Goal: Check status: Check status

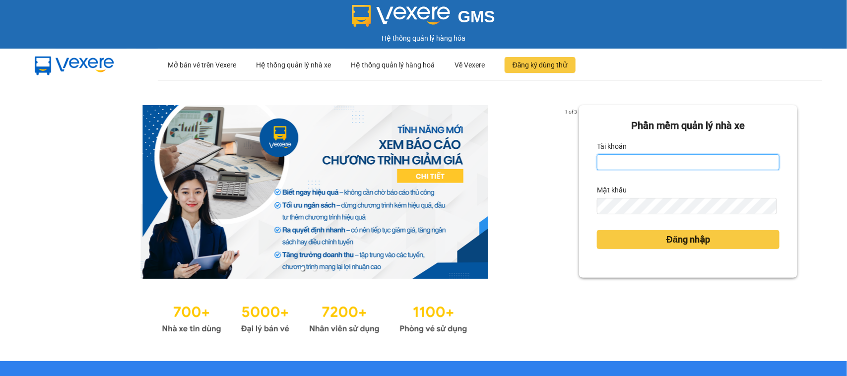
click at [699, 155] on input "Tài khoản" at bounding box center [688, 162] width 183 height 16
type input "tram.minhtam"
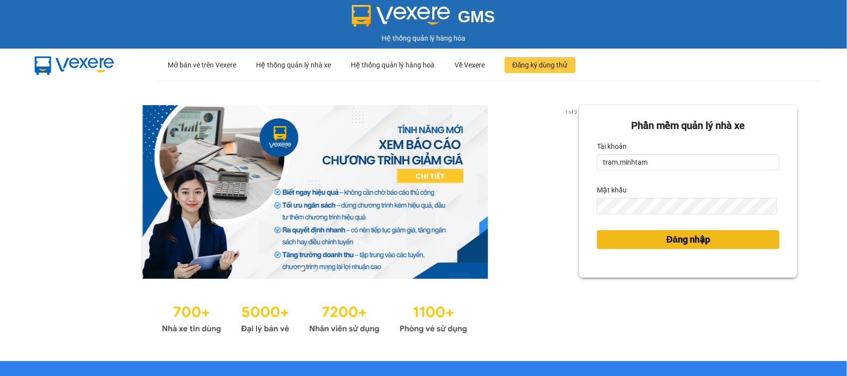
click at [727, 244] on button "Đăng nhập" at bounding box center [688, 239] width 183 height 19
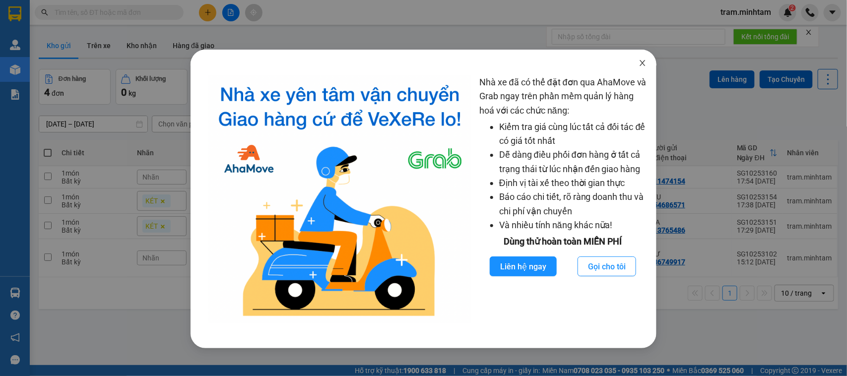
click at [637, 61] on span "Close" at bounding box center [643, 64] width 28 height 28
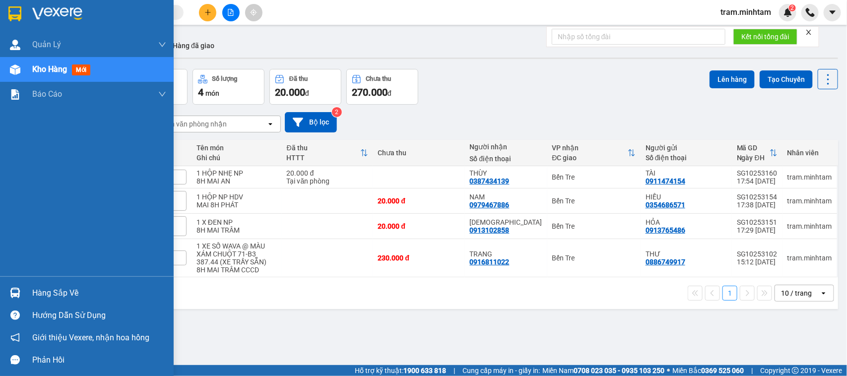
click at [51, 289] on div "Hàng sắp về" at bounding box center [99, 293] width 134 height 15
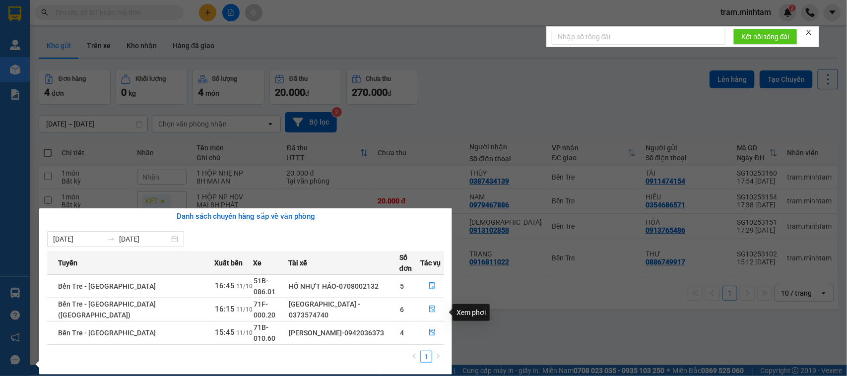
click at [502, 318] on section "Kết quả tìm kiếm ( 0 ) Bộ lọc No Data tram.minhtam 2 Quản Lý Quản lý giao nhận …" at bounding box center [423, 188] width 847 height 376
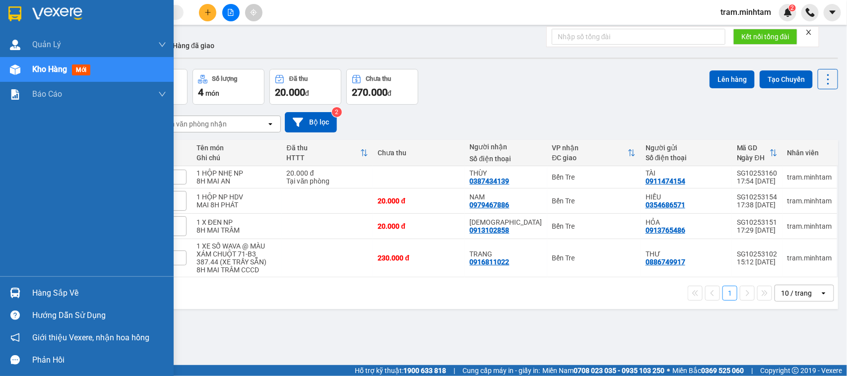
click at [45, 285] on div "Hàng sắp về" at bounding box center [87, 293] width 174 height 22
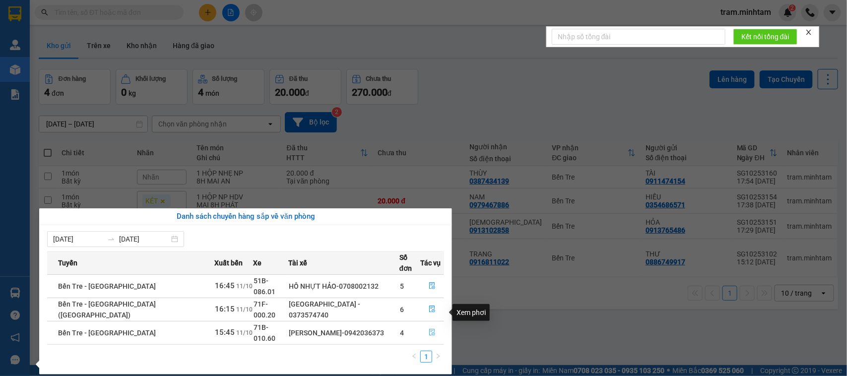
click at [429, 329] on icon "file-done" at bounding box center [432, 332] width 6 height 7
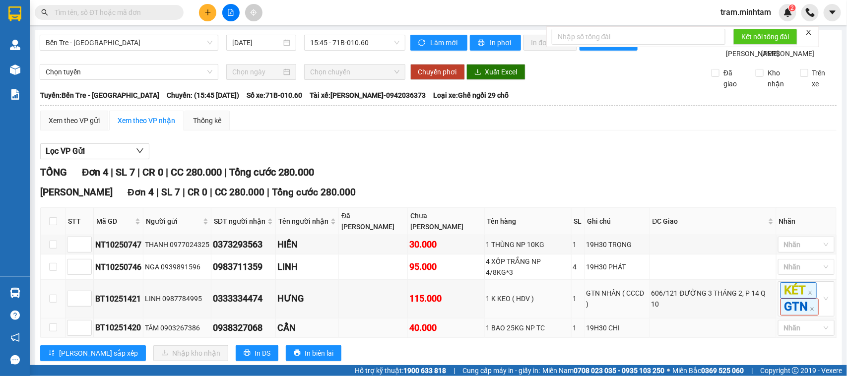
scroll to position [43, 0]
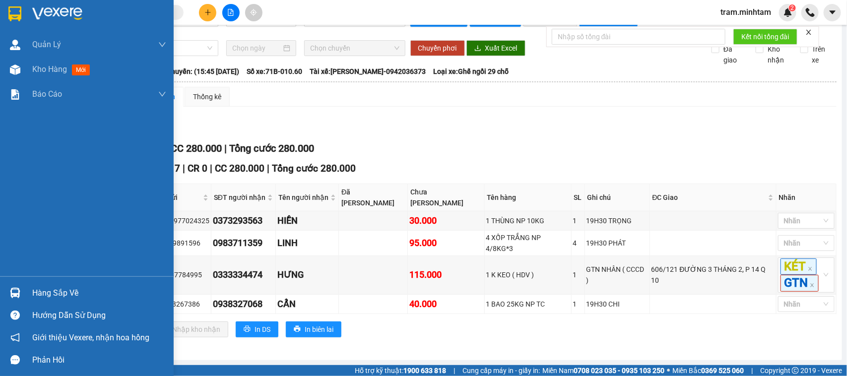
click at [20, 289] on div at bounding box center [14, 292] width 17 height 17
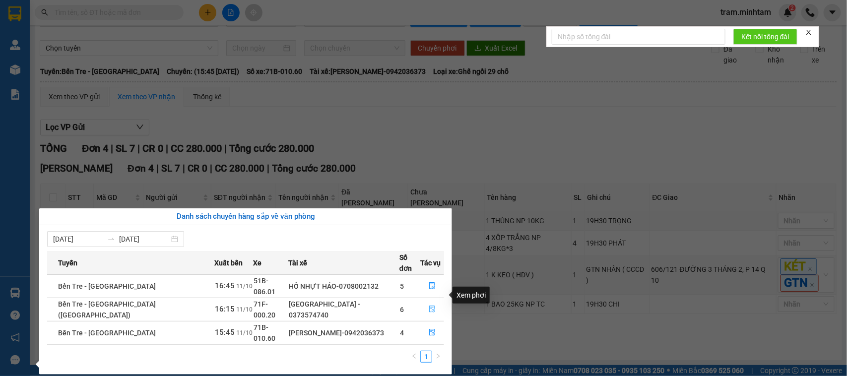
click at [428, 302] on button "button" at bounding box center [432, 310] width 23 height 16
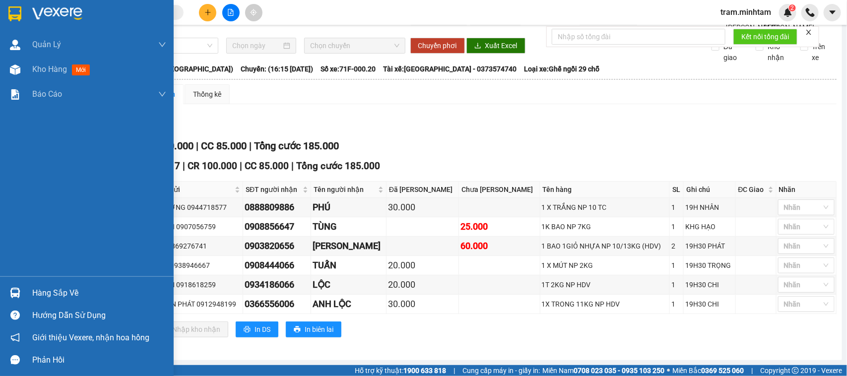
click at [30, 289] on main "Bến Tre - Sài Gòn (CT) 11/10/2025 16:15 - 71F-000.20 Làm mới In phơi In đơn chọ…" at bounding box center [423, 182] width 847 height 365
click at [49, 291] on div "Hàng sắp về" at bounding box center [99, 293] width 134 height 15
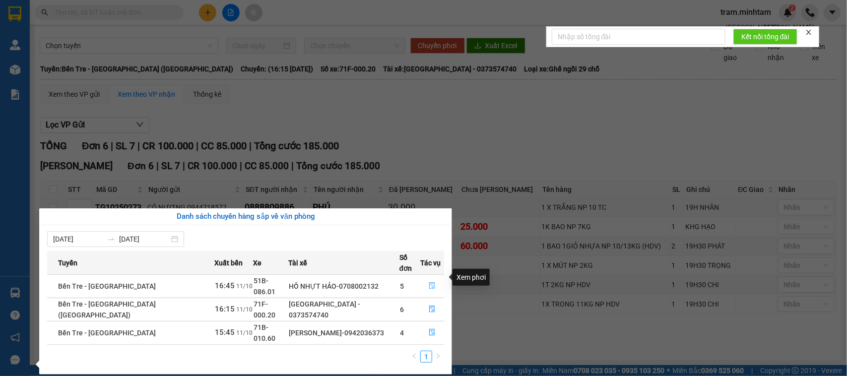
click at [432, 282] on icon "file-done" at bounding box center [432, 285] width 7 height 7
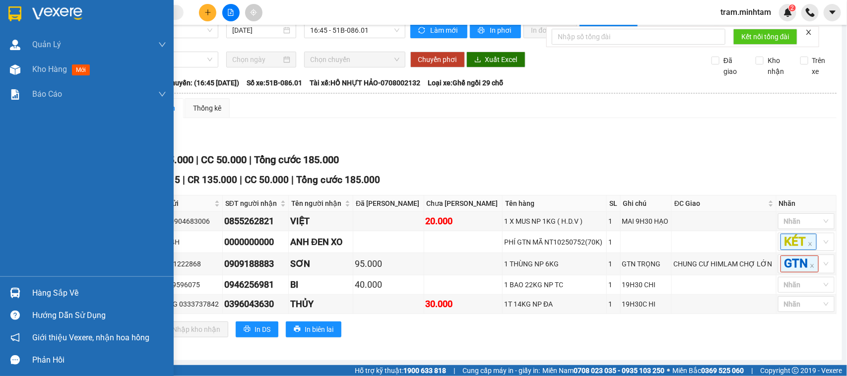
click at [4, 294] on div "Hàng sắp về" at bounding box center [87, 293] width 174 height 22
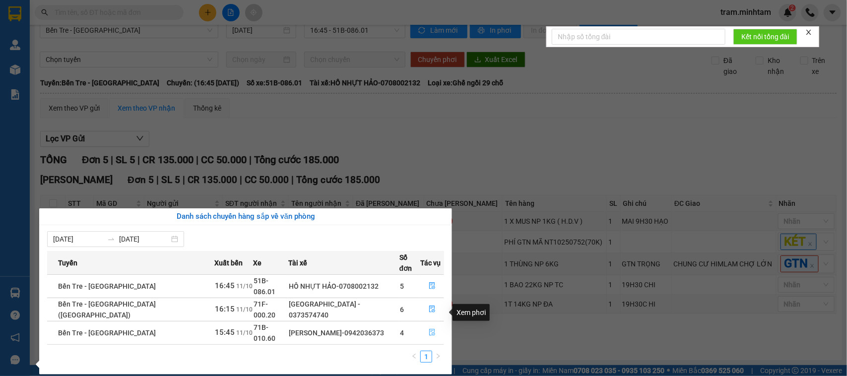
click at [429, 329] on icon "file-done" at bounding box center [432, 332] width 6 height 7
